Goal: Understand process/instructions

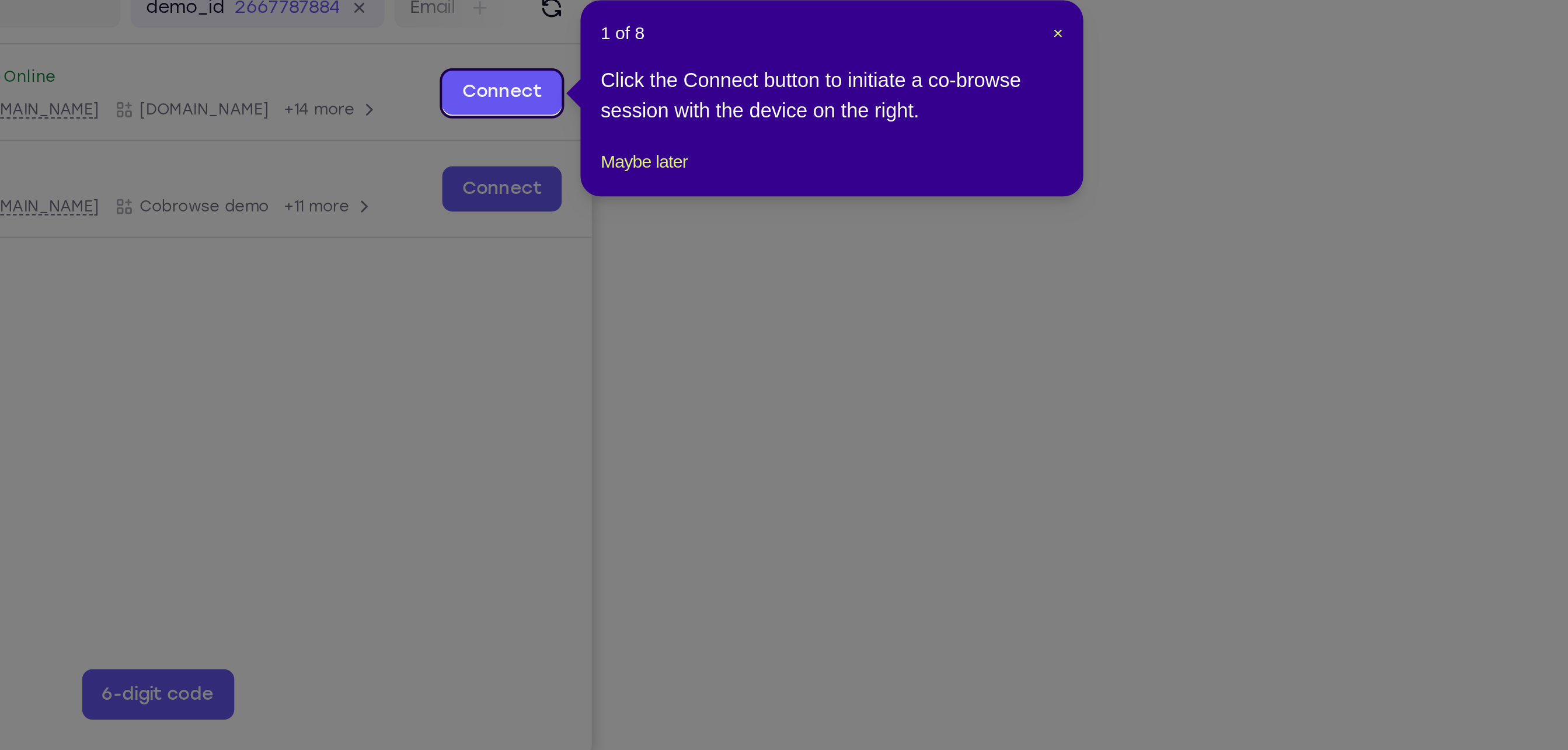
click at [990, 240] on div "Click the Connect button to initiate a co-browse session with the device on the…" at bounding box center [1007, 237] width 215 height 28
click at [1111, 207] on span "×" at bounding box center [1113, 208] width 4 height 10
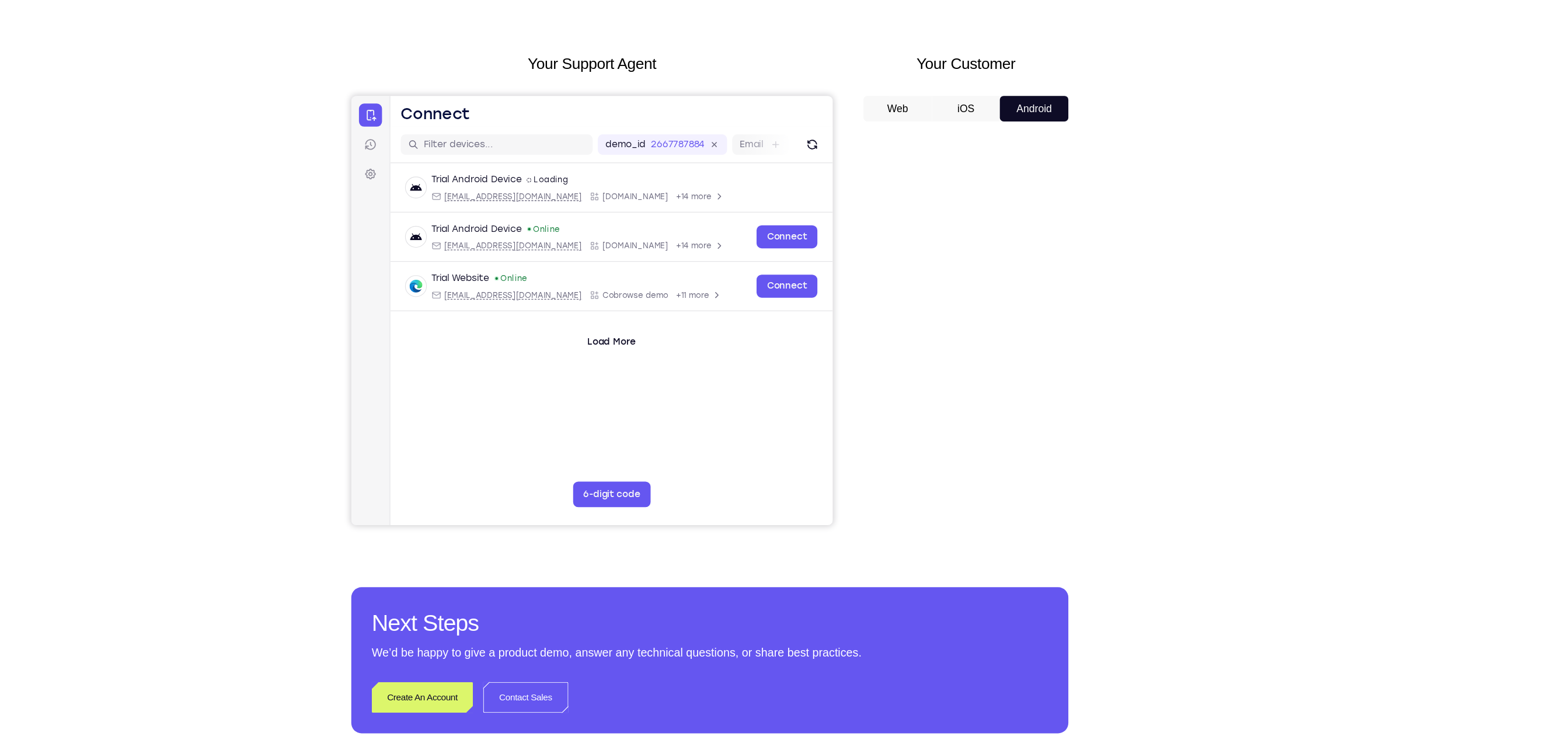
scroll to position [7, 0]
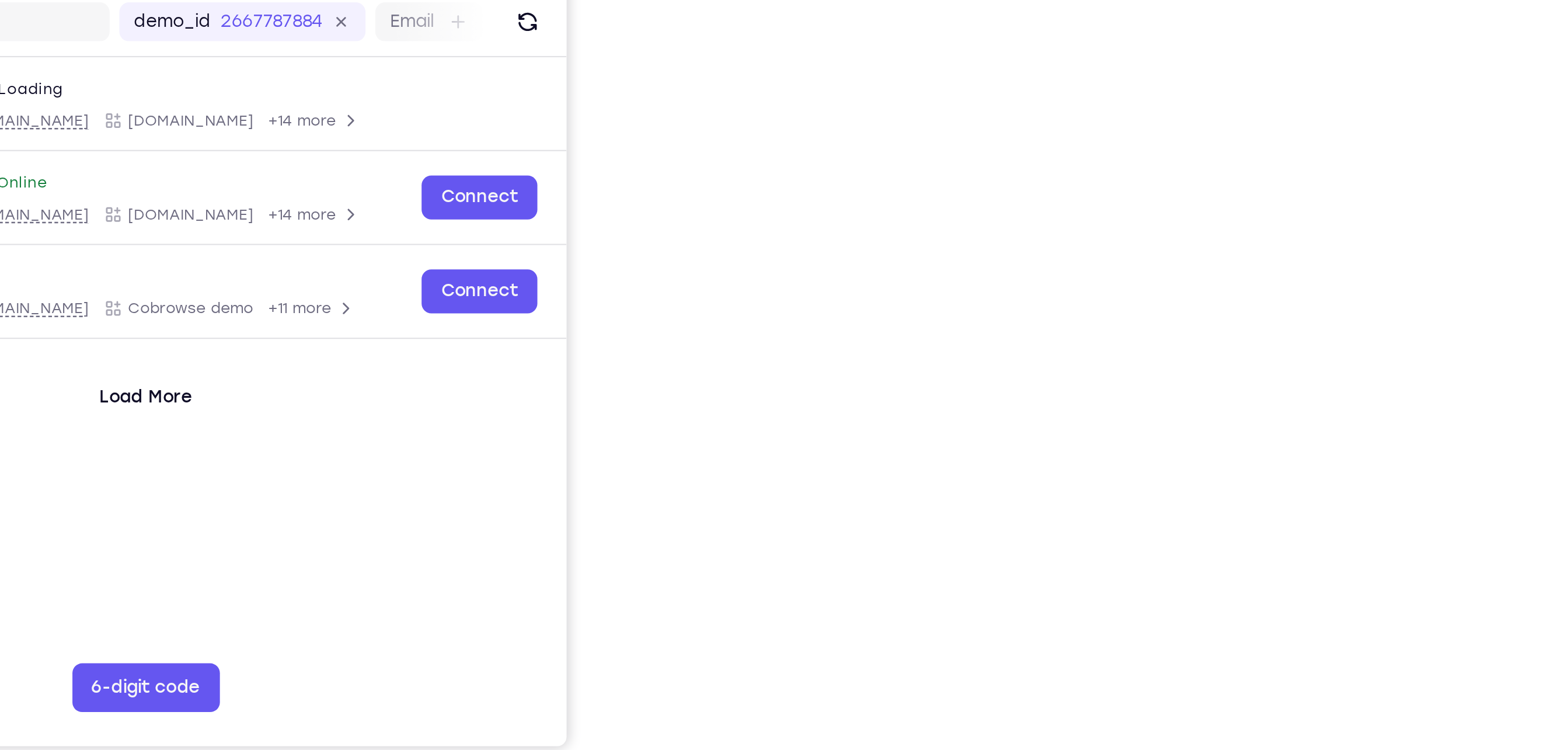
click at [1223, 441] on div "Your Support Agent Your Customer Web iOS Android Next Steps We’d be happy to gi…" at bounding box center [784, 415] width 1568 height 770
